Goal: Information Seeking & Learning: Find specific fact

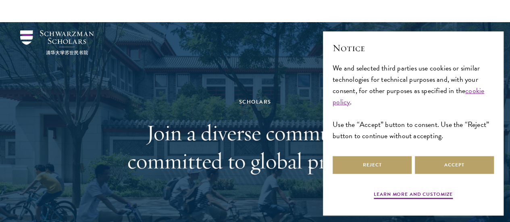
scroll to position [135, 0]
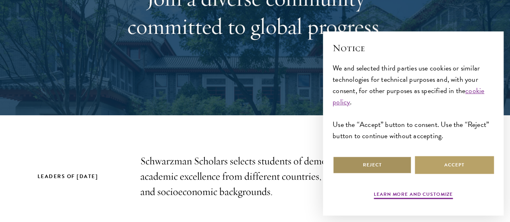
click at [389, 164] on button "Reject" at bounding box center [372, 165] width 79 height 18
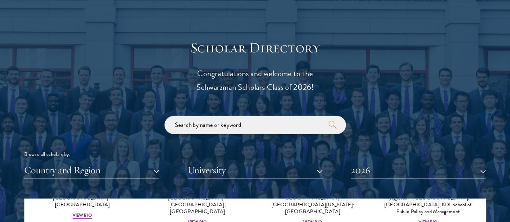
scroll to position [854, 0]
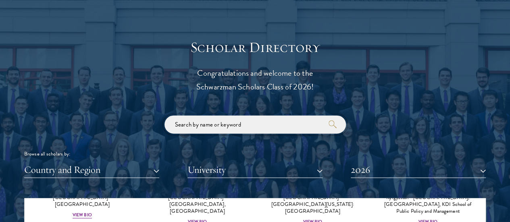
click at [260, 116] on input "search" at bounding box center [256, 125] width 182 height 18
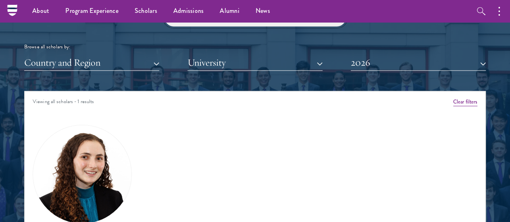
scroll to position [942, 0]
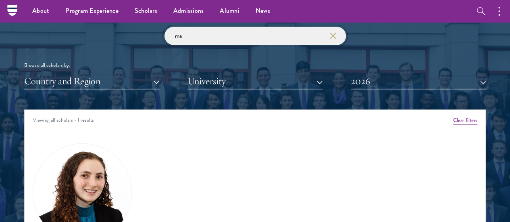
type input "m"
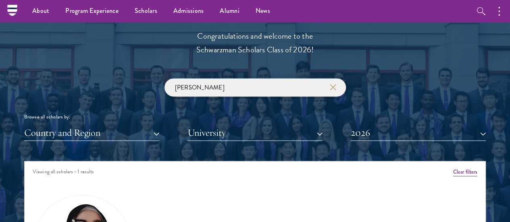
type input "bahra"
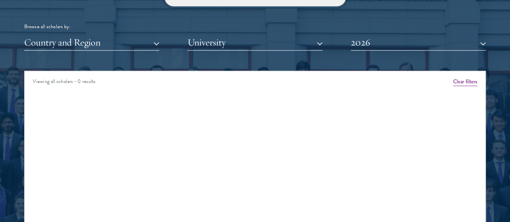
scroll to position [982, 0]
